Goal: Find specific page/section: Find specific page/section

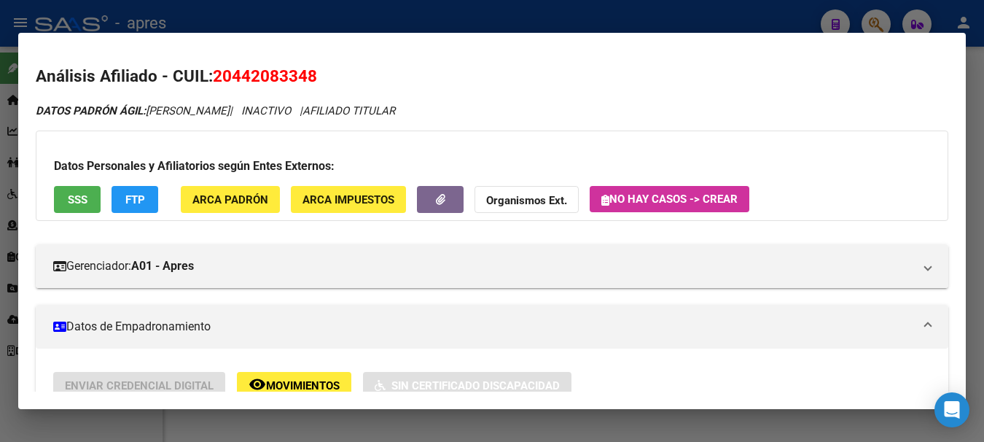
click at [667, 8] on div at bounding box center [492, 221] width 984 height 442
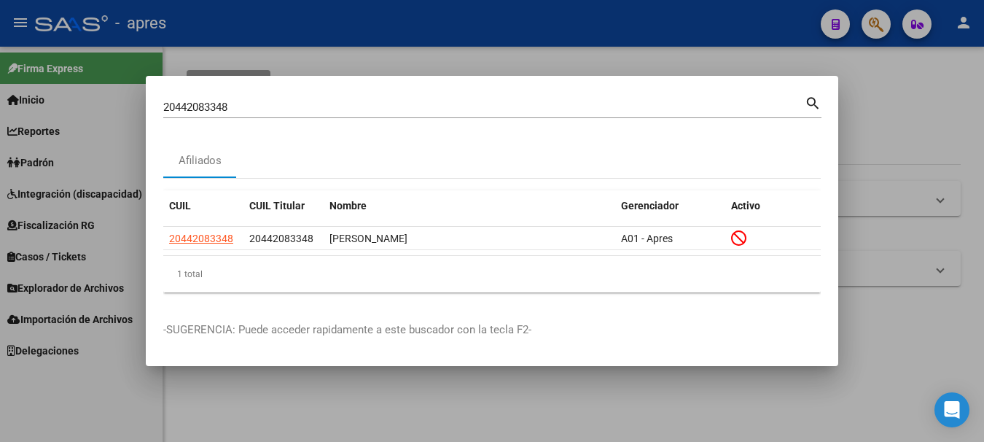
drag, startPoint x: 586, startPoint y: 95, endPoint x: -6, endPoint y: 60, distance: 592.7
click at [0, 60] on html "menu - apres person Firma Express Inicio Calendario SSS Instructivos Contacto O…" at bounding box center [492, 221] width 984 height 442
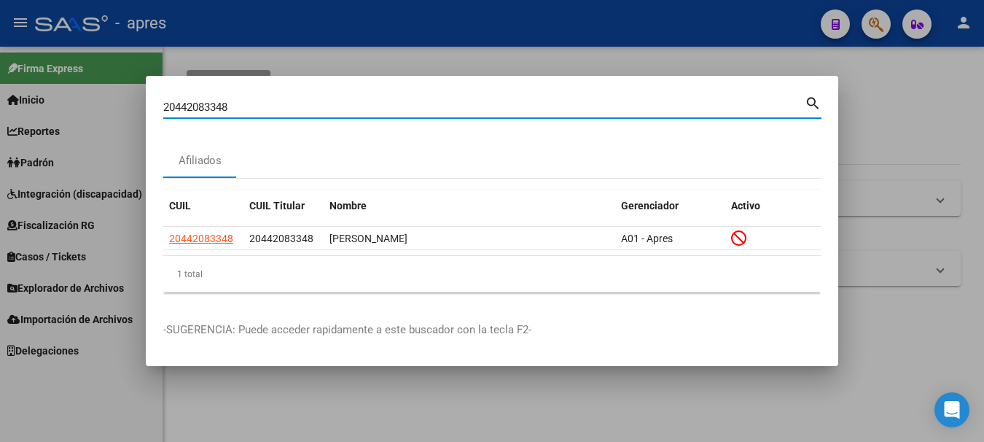
drag, startPoint x: 263, startPoint y: 112, endPoint x: -6, endPoint y: 93, distance: 269.5
click at [0, 93] on html "menu - apres person Firma Express Inicio Calendario SSS Instructivos Contacto O…" at bounding box center [492, 221] width 984 height 442
paste input "7400745051"
type input "27400745051"
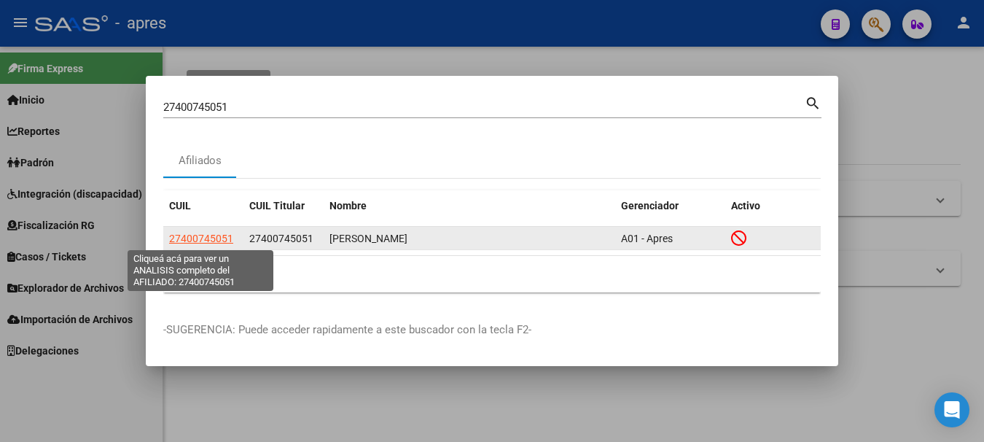
click at [186, 241] on span "27400745051" at bounding box center [201, 238] width 64 height 12
type textarea "27400745051"
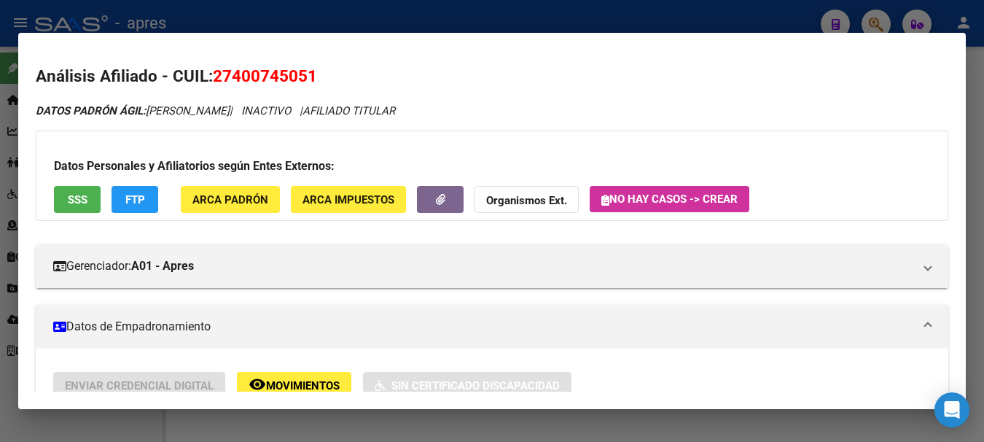
click at [78, 193] on span "SSS" at bounding box center [78, 199] width 20 height 13
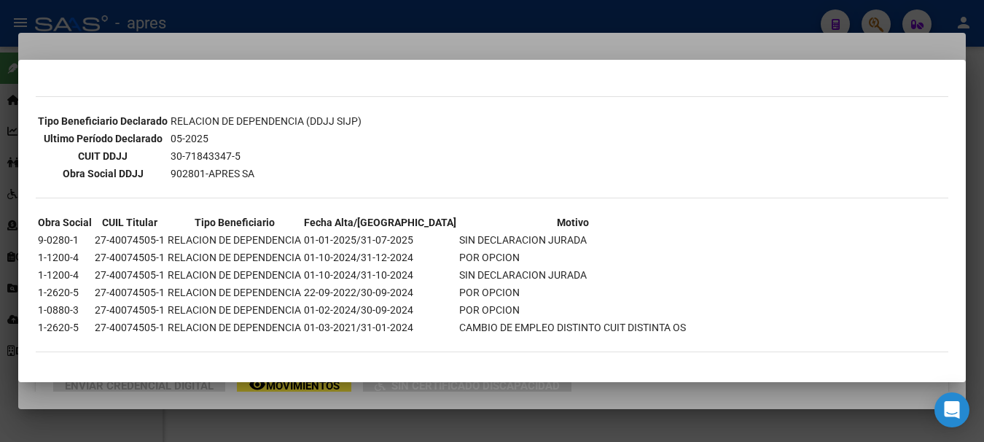
scroll to position [366, 0]
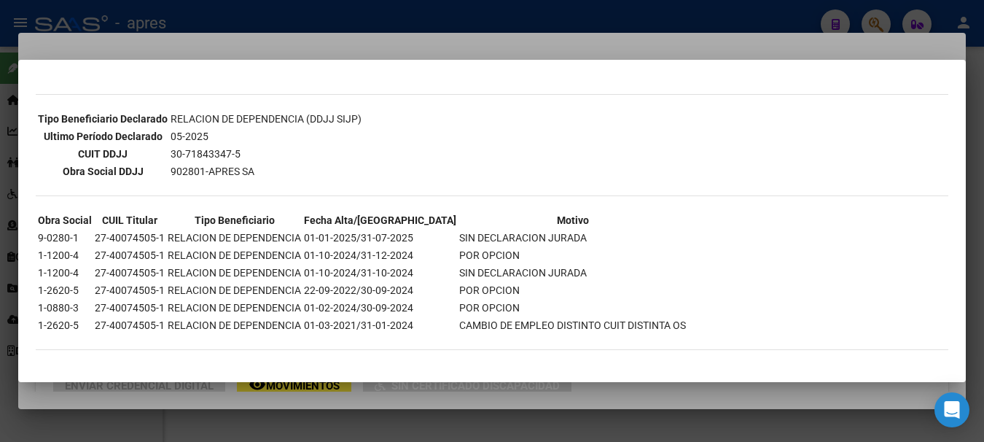
click at [406, 23] on div at bounding box center [492, 221] width 984 height 442
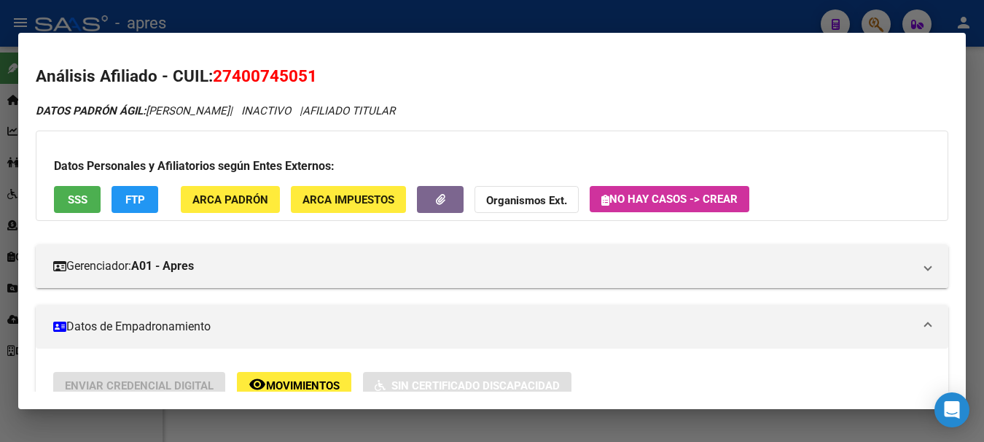
click at [732, 21] on div at bounding box center [492, 221] width 984 height 442
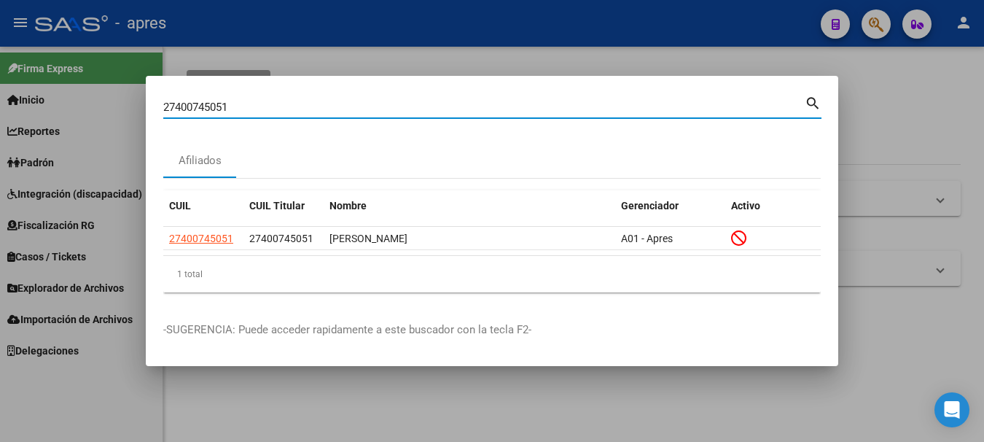
drag, startPoint x: 311, startPoint y: 103, endPoint x: -6, endPoint y: 61, distance: 319.8
click at [0, 61] on html "menu - apres person Firma Express Inicio Calendario SSS Instructivos Contacto O…" at bounding box center [492, 221] width 984 height 442
paste input "0312592968"
type input "20312592968"
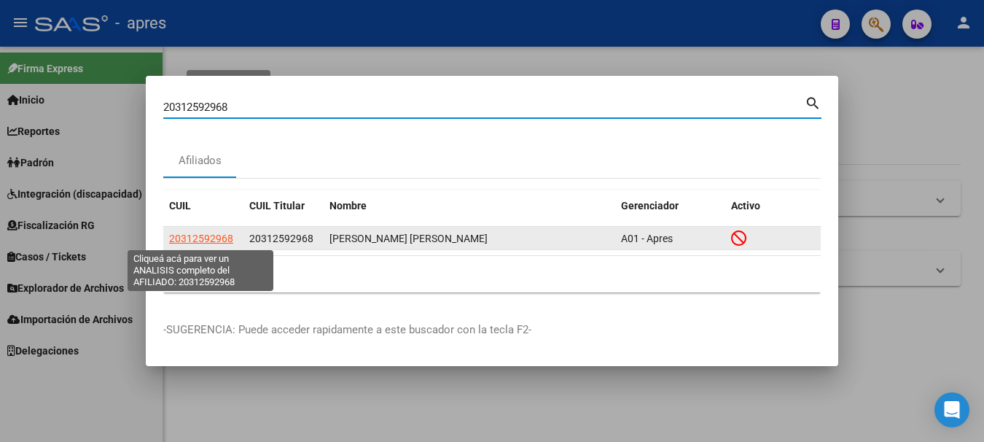
click at [217, 238] on span "20312592968" at bounding box center [201, 238] width 64 height 12
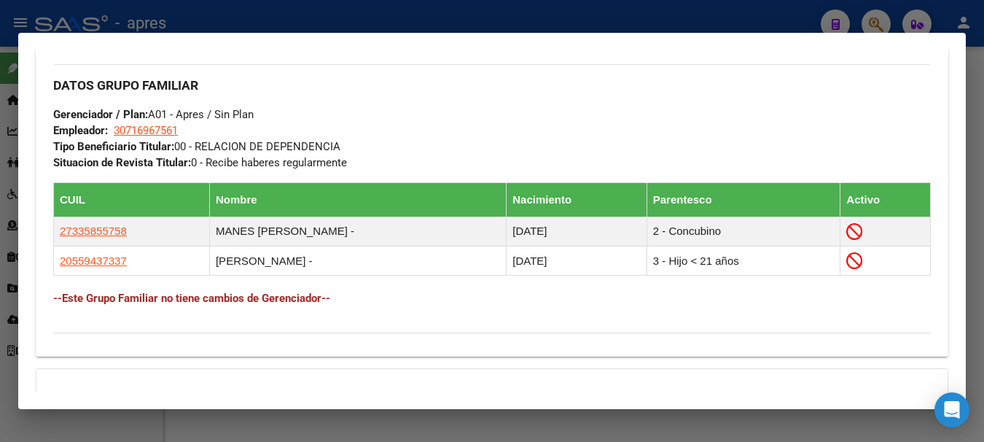
scroll to position [729, 0]
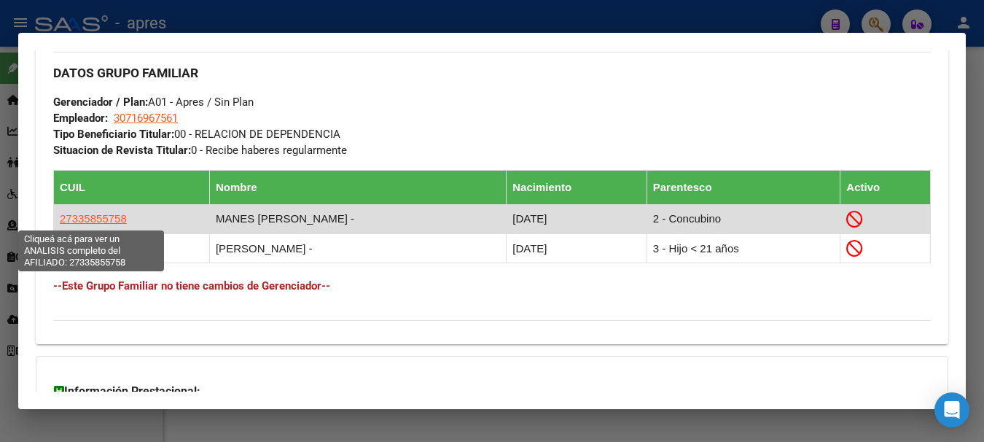
click at [85, 221] on span "27335855758" at bounding box center [93, 218] width 67 height 12
type textarea "27335855758"
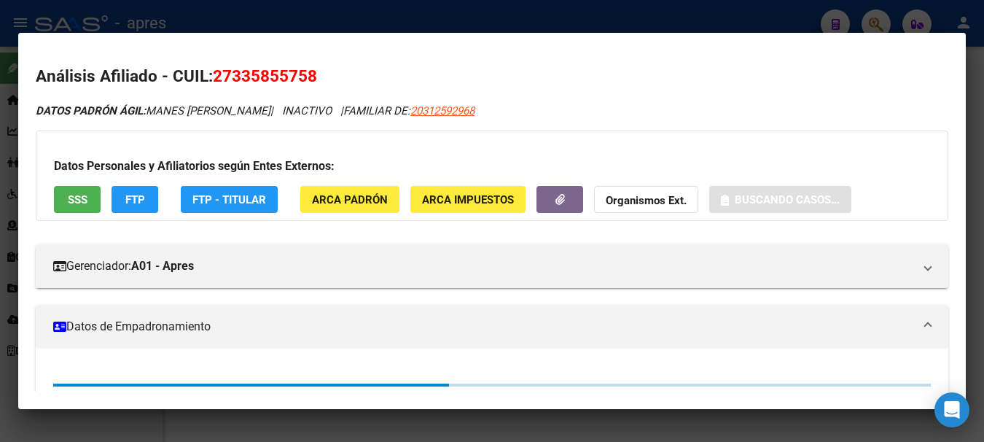
drag, startPoint x: 216, startPoint y: 79, endPoint x: 340, endPoint y: 75, distance: 123.9
click at [340, 75] on h2 "Análisis Afiliado - CUIL: 27335855758" at bounding box center [492, 76] width 912 height 25
copy span "27335855758"
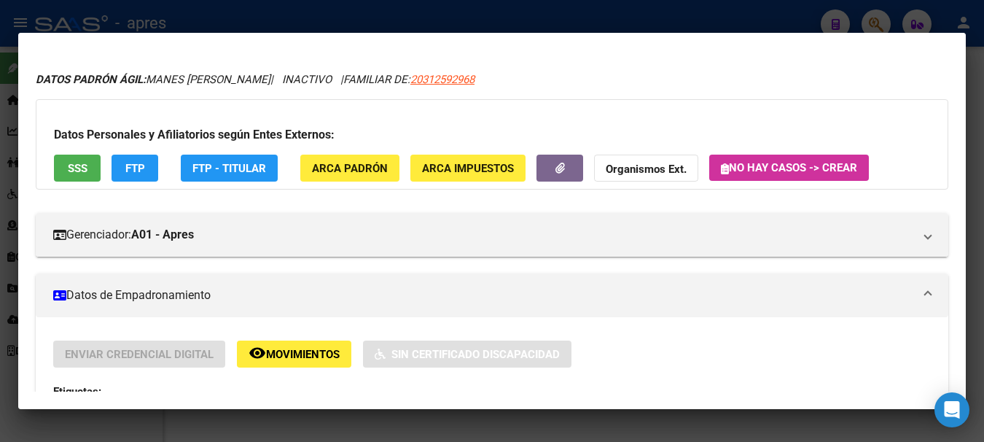
scroll to position [0, 0]
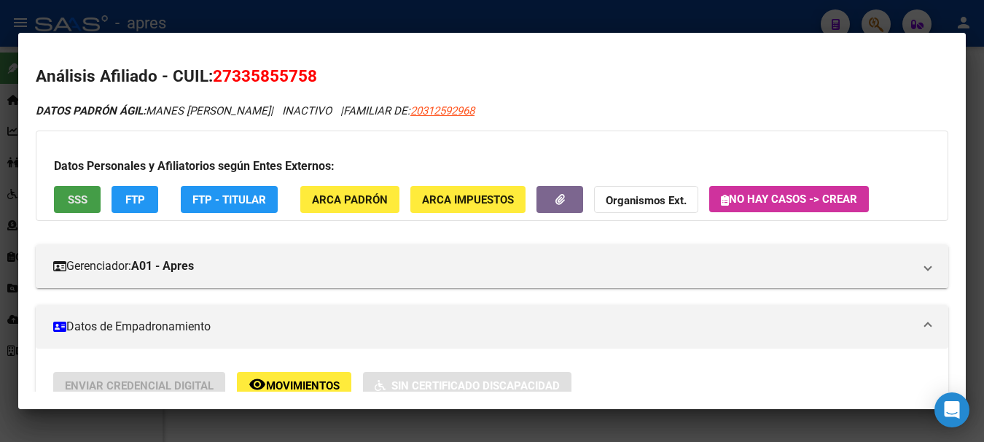
click at [83, 197] on span "SSS" at bounding box center [78, 199] width 20 height 13
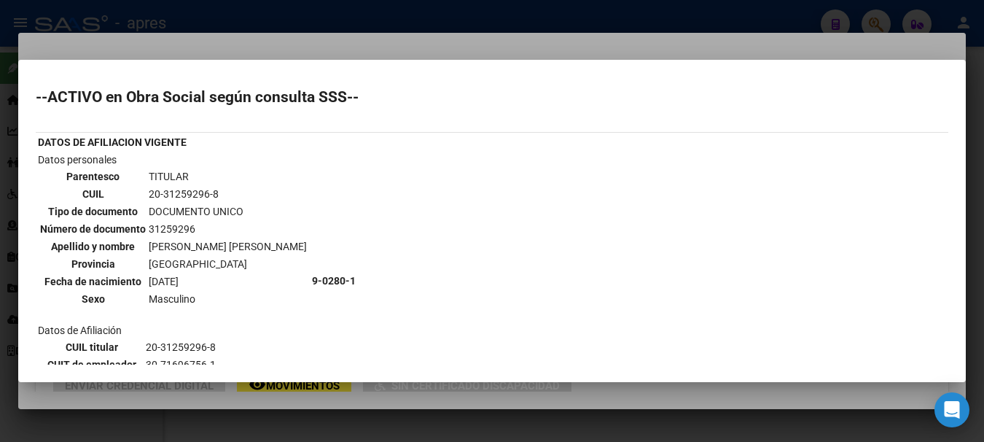
click at [434, 26] on div at bounding box center [492, 221] width 984 height 442
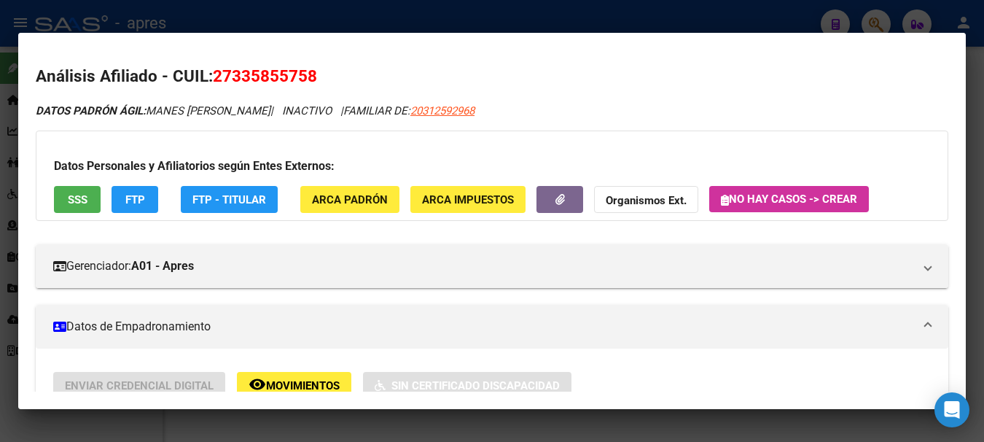
click at [434, 26] on div at bounding box center [492, 221] width 984 height 442
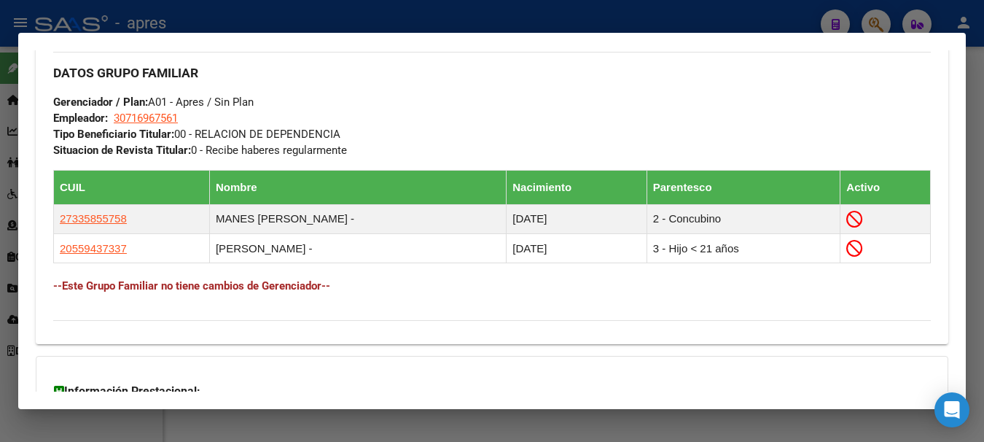
click at [380, 20] on div at bounding box center [492, 221] width 984 height 442
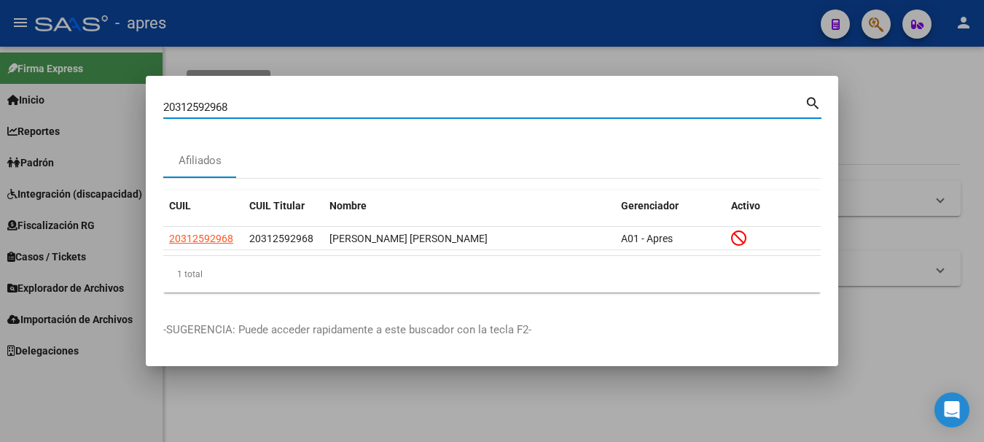
drag, startPoint x: 293, startPoint y: 106, endPoint x: -6, endPoint y: 105, distance: 298.7
click at [0, 105] on html "menu - apres person Firma Express Inicio Calendario SSS Instructivos Contacto O…" at bounding box center [492, 221] width 984 height 442
paste input "3957795889"
type input "23957795889"
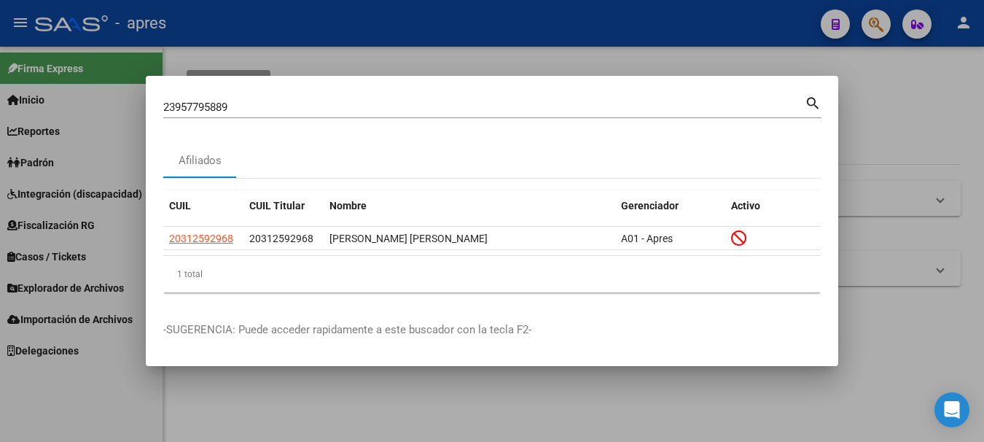
click at [809, 96] on mat-icon "search" at bounding box center [812, 101] width 17 height 17
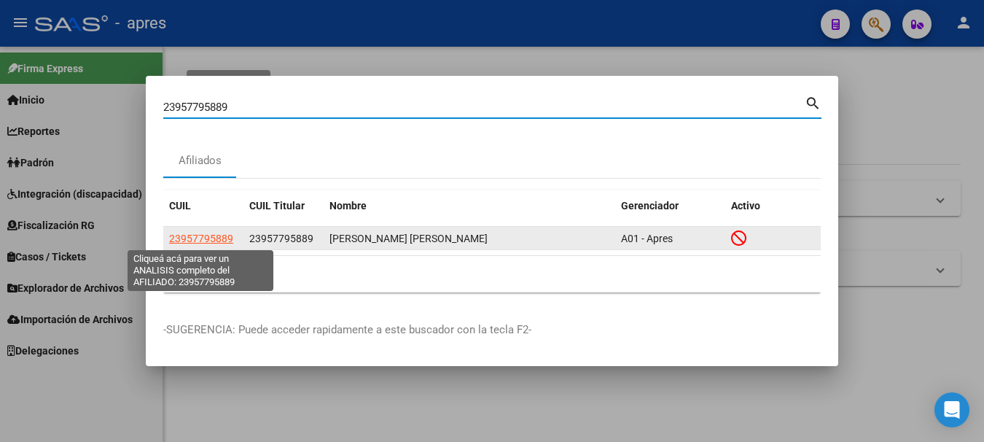
click at [206, 238] on span "23957795889" at bounding box center [201, 238] width 64 height 12
type textarea "23957795889"
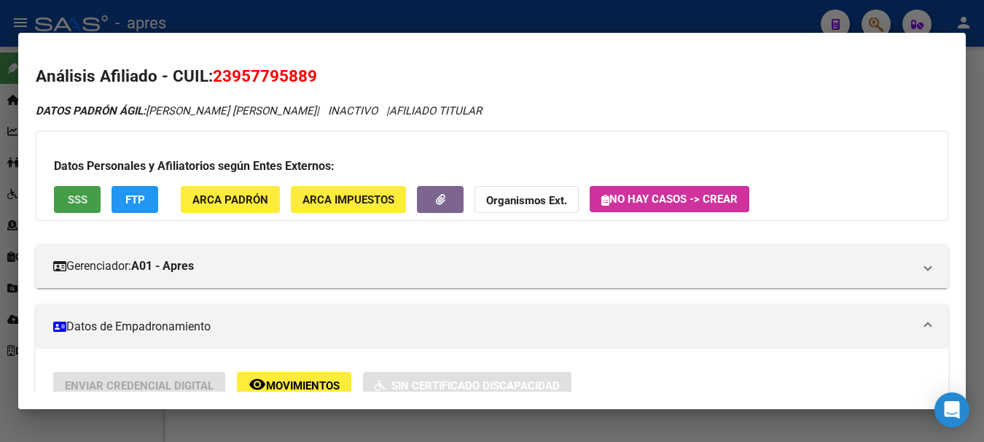
click at [62, 198] on button "SSS" at bounding box center [77, 199] width 47 height 27
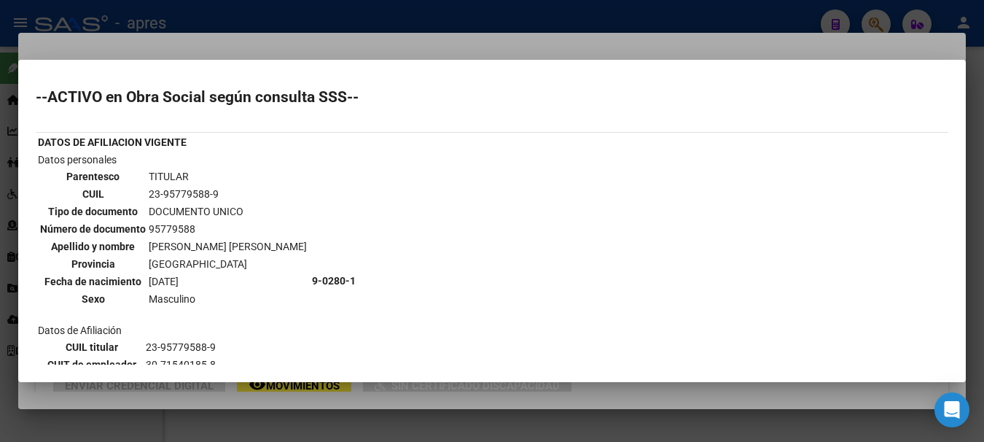
scroll to position [349, 0]
